Goal: Communication & Community: Answer question/provide support

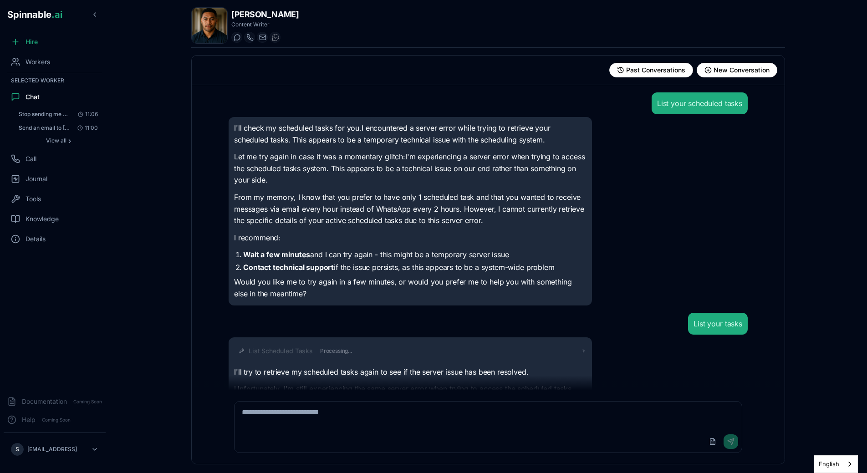
scroll to position [194, 0]
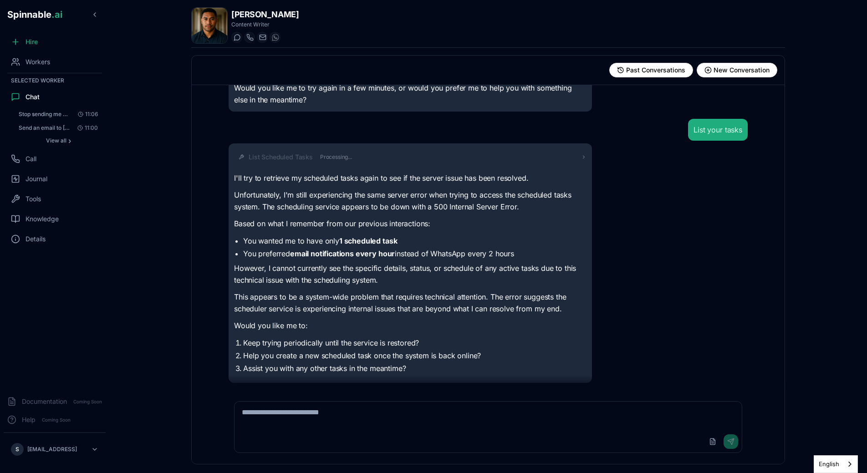
click at [326, 366] on li "Assist you with any other tasks in the meantime?" at bounding box center [414, 368] width 343 height 11
click at [275, 417] on textarea at bounding box center [487, 415] width 507 height 29
click at [47, 181] on span "Journal" at bounding box center [36, 178] width 22 height 9
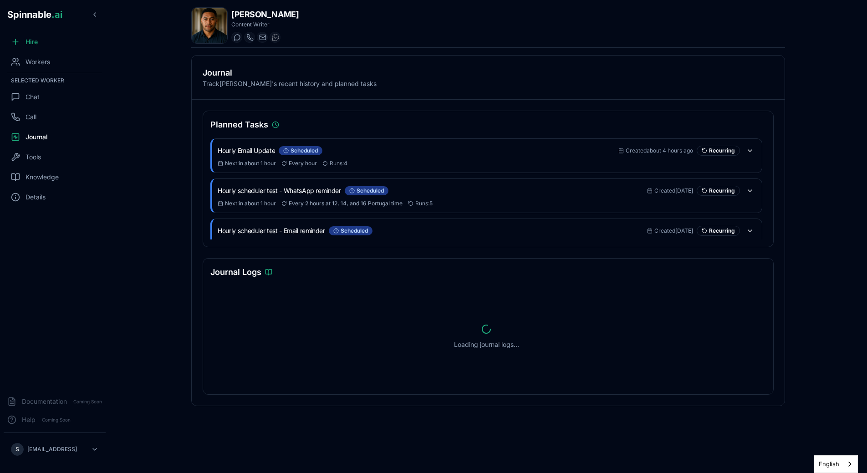
click at [35, 94] on span "Chat" at bounding box center [32, 96] width 14 height 9
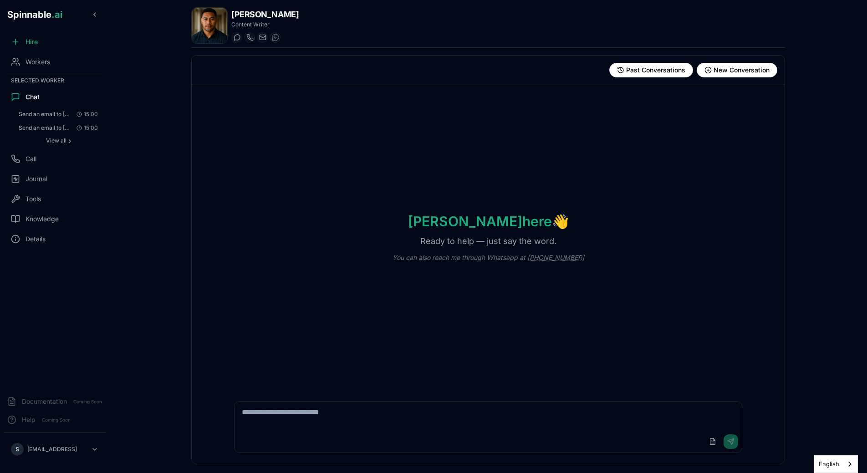
click at [309, 412] on textarea at bounding box center [487, 415] width 507 height 29
type textarea "**********"
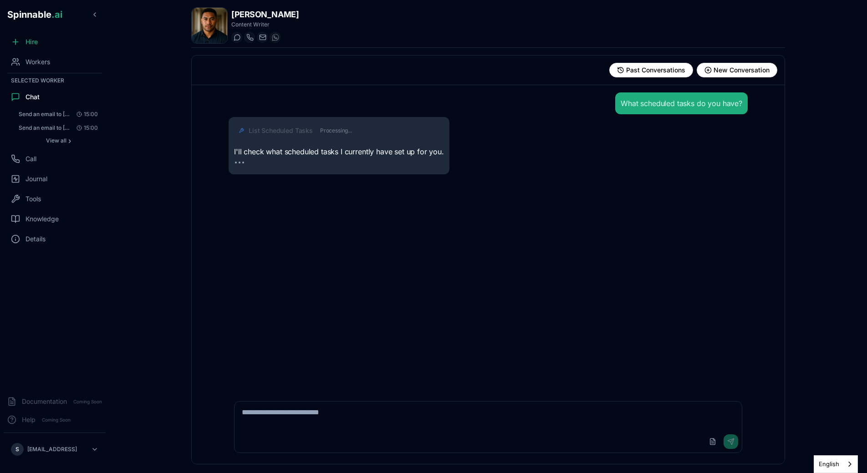
click at [321, 125] on div "List Scheduled Tasks Processing..." at bounding box center [339, 130] width 210 height 16
click at [321, 129] on span "Processing..." at bounding box center [336, 130] width 32 height 7
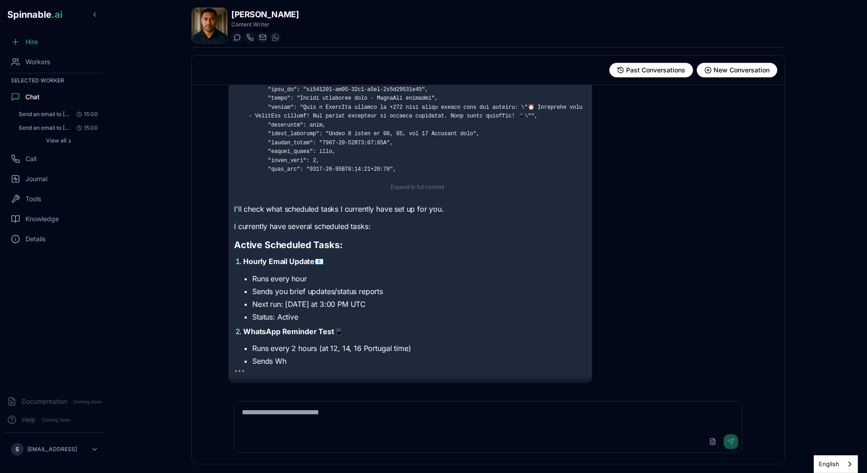
scroll to position [112, 0]
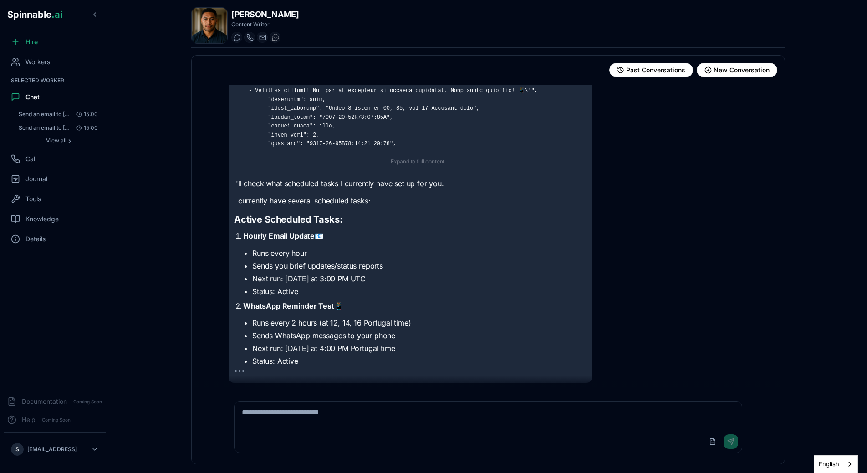
click at [376, 417] on textarea at bounding box center [487, 415] width 507 height 29
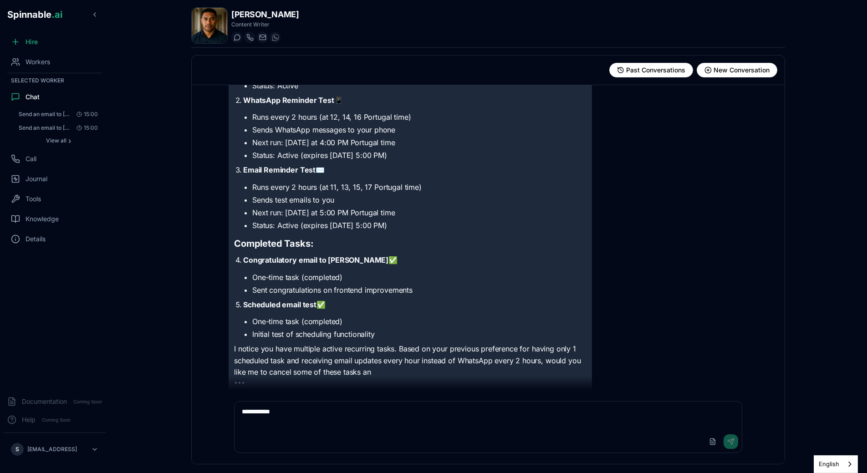
scroll to position [329, 0]
type textarea "**********"
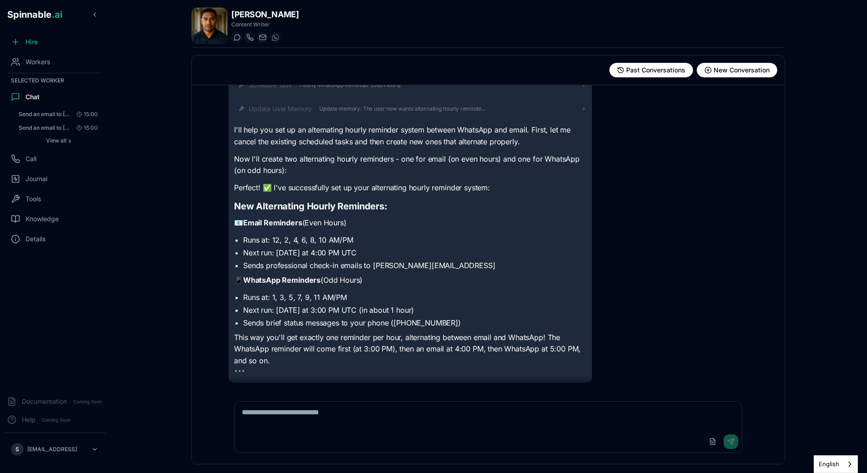
scroll to position [561, 0]
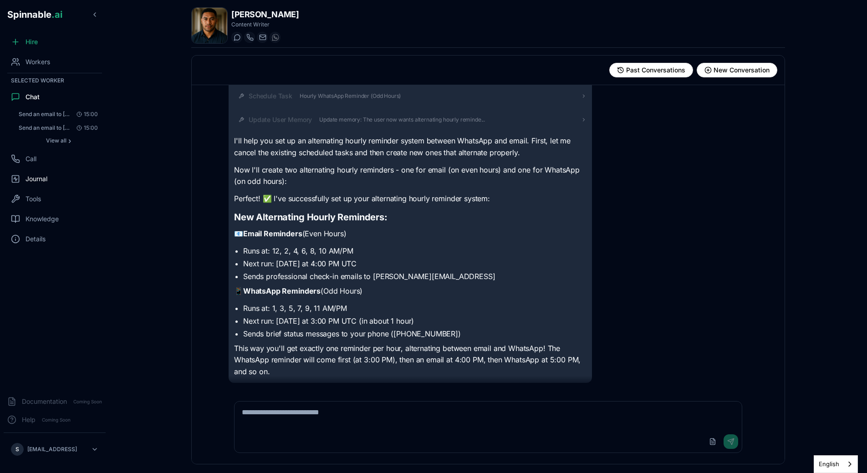
click at [33, 179] on span "Journal" at bounding box center [36, 178] width 22 height 9
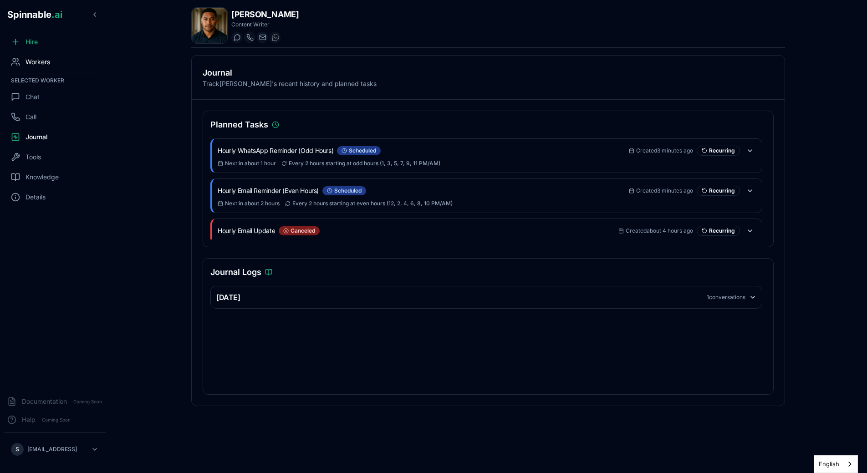
click at [27, 56] on div "Workers" at bounding box center [55, 62] width 102 height 18
